Goal: Find specific page/section: Find specific page/section

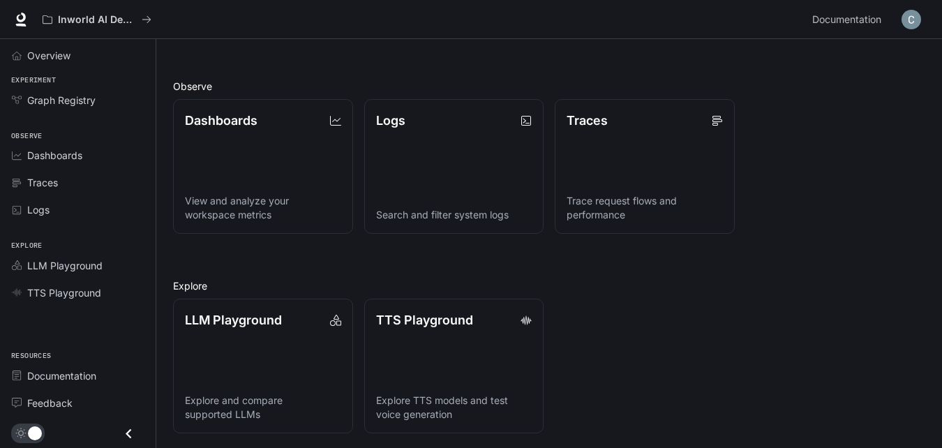
scroll to position [326, 0]
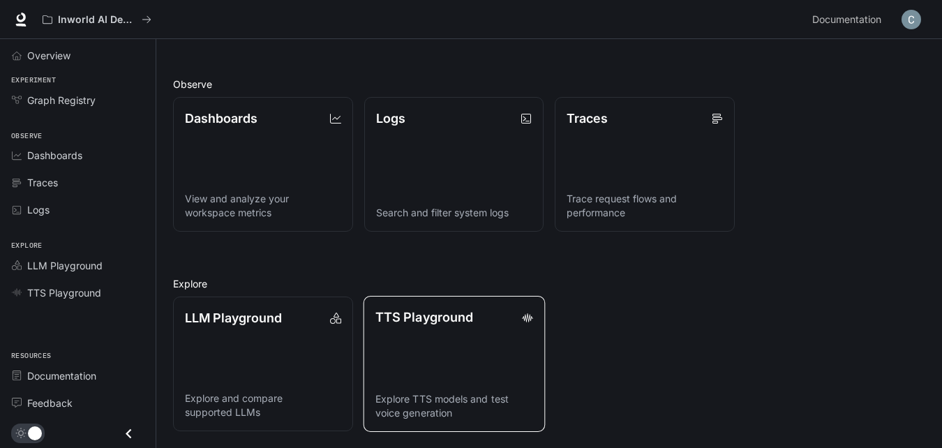
click at [439, 309] on p "TTS Playground" at bounding box center [424, 317] width 98 height 19
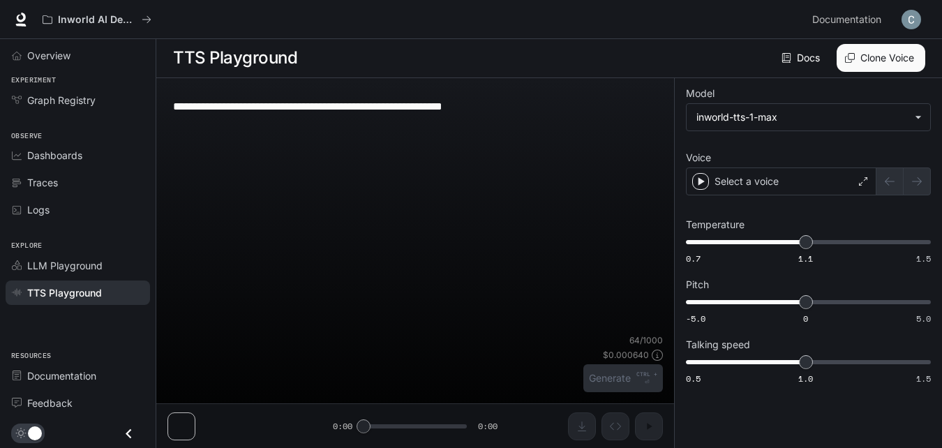
scroll to position [1, 0]
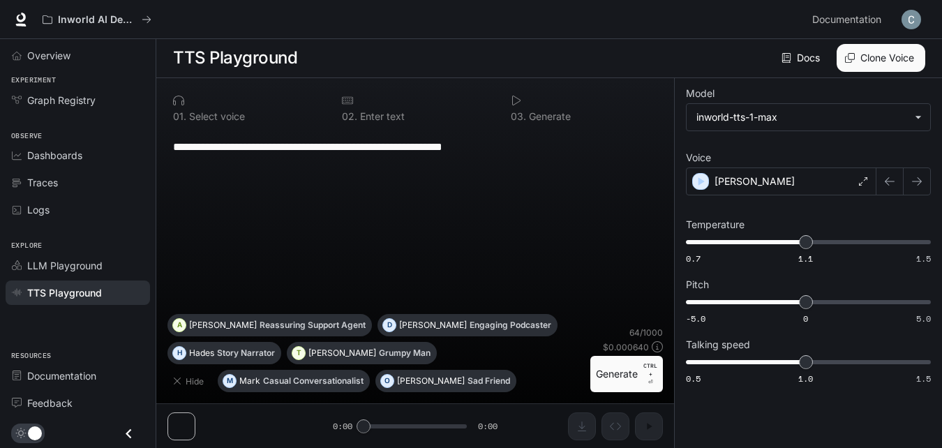
click at [732, 59] on div "Docs Voices Clone Voice" at bounding box center [614, 58] width 622 height 28
click at [108, 142] on li "Dashboards" at bounding box center [78, 155] width 156 height 27
click at [109, 149] on div "Dashboards" at bounding box center [85, 155] width 116 height 15
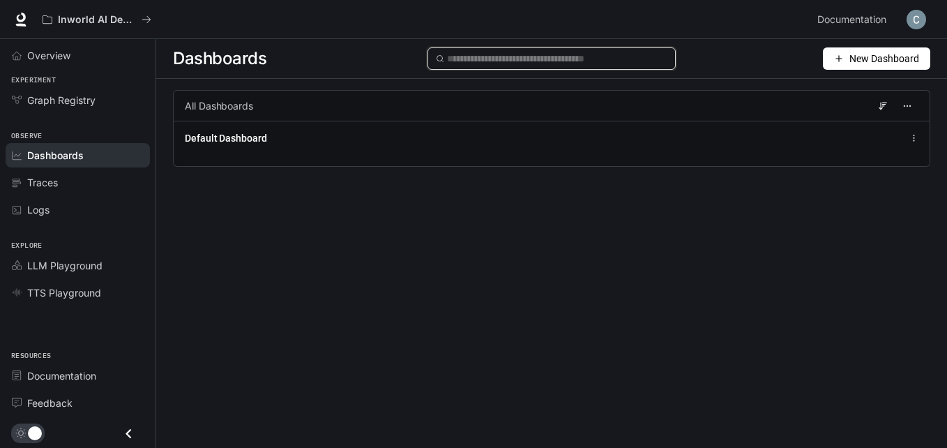
click at [474, 64] on input "text" at bounding box center [557, 58] width 221 height 15
